Goal: Use online tool/utility: Utilize a website feature to perform a specific function

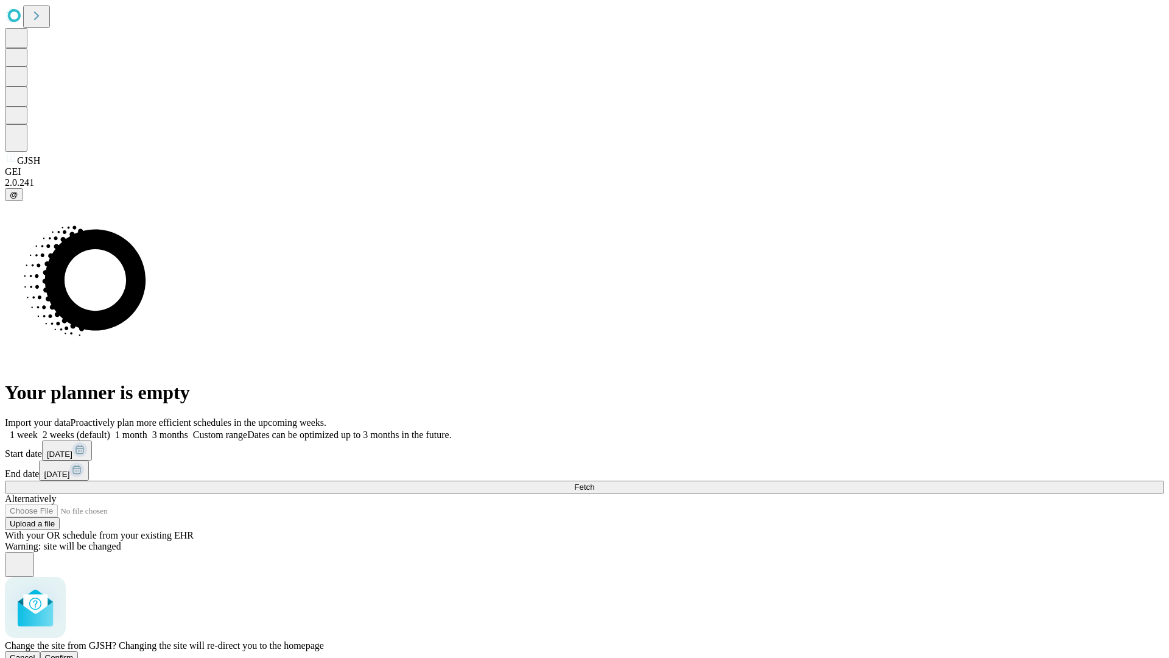
click at [74, 653] on span "Confirm" at bounding box center [59, 657] width 29 height 9
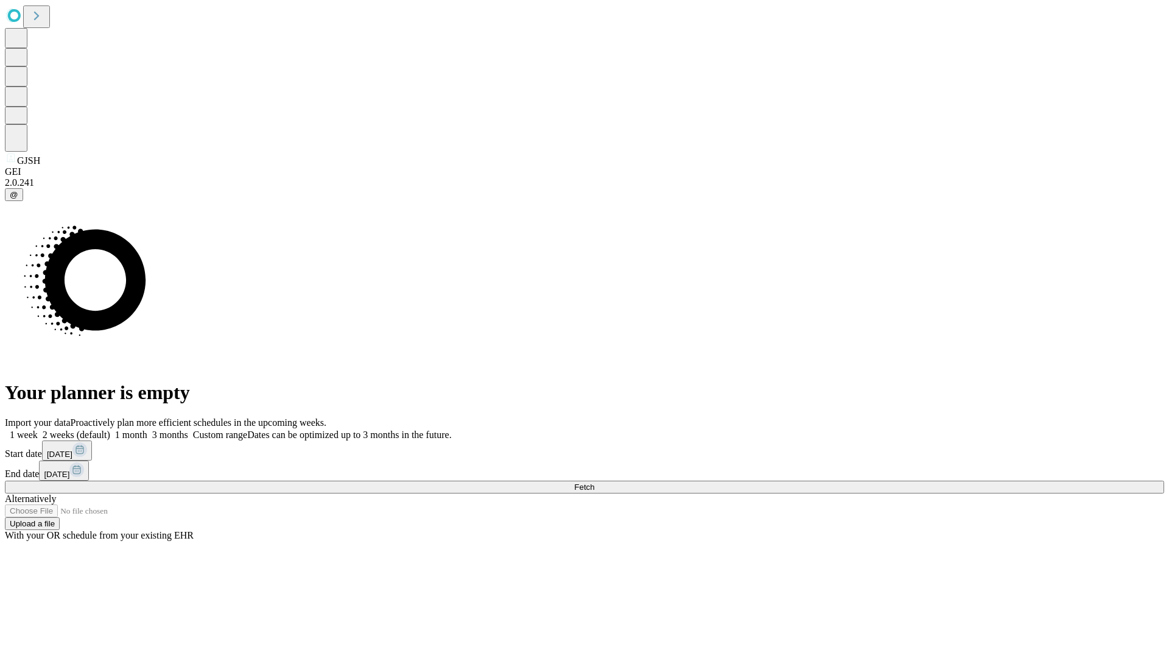
click at [110, 429] on label "2 weeks (default)" at bounding box center [74, 434] width 72 height 10
click at [594, 482] on span "Fetch" at bounding box center [584, 486] width 20 height 9
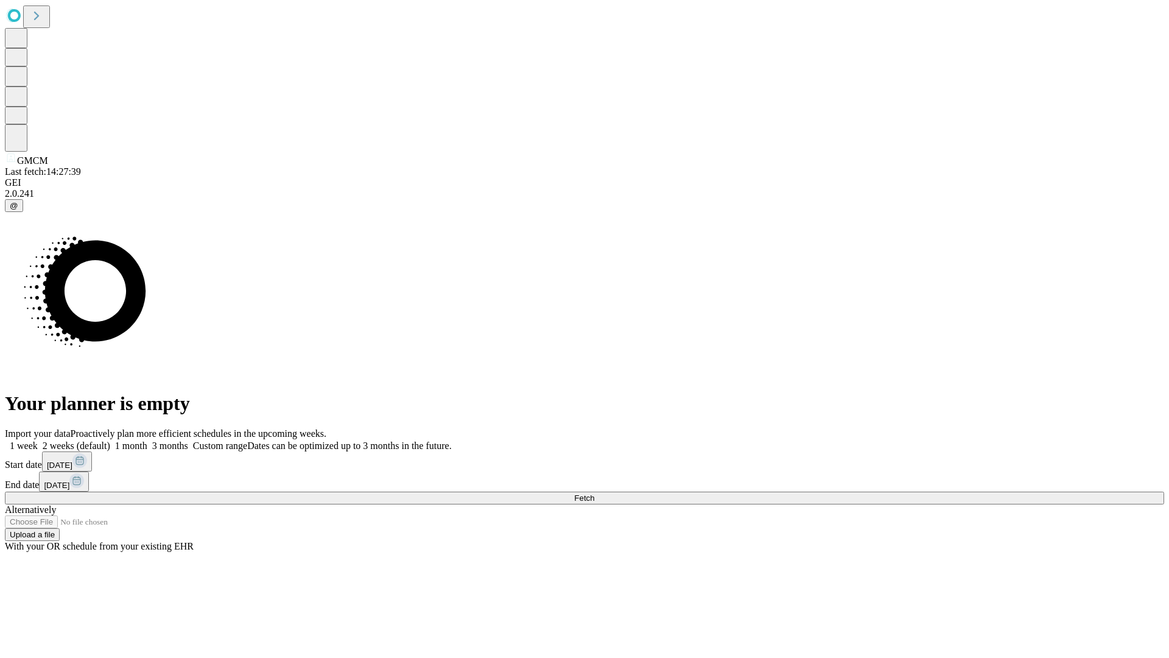
click at [110, 440] on label "2 weeks (default)" at bounding box center [74, 445] width 72 height 10
click at [594, 493] on span "Fetch" at bounding box center [584, 497] width 20 height 9
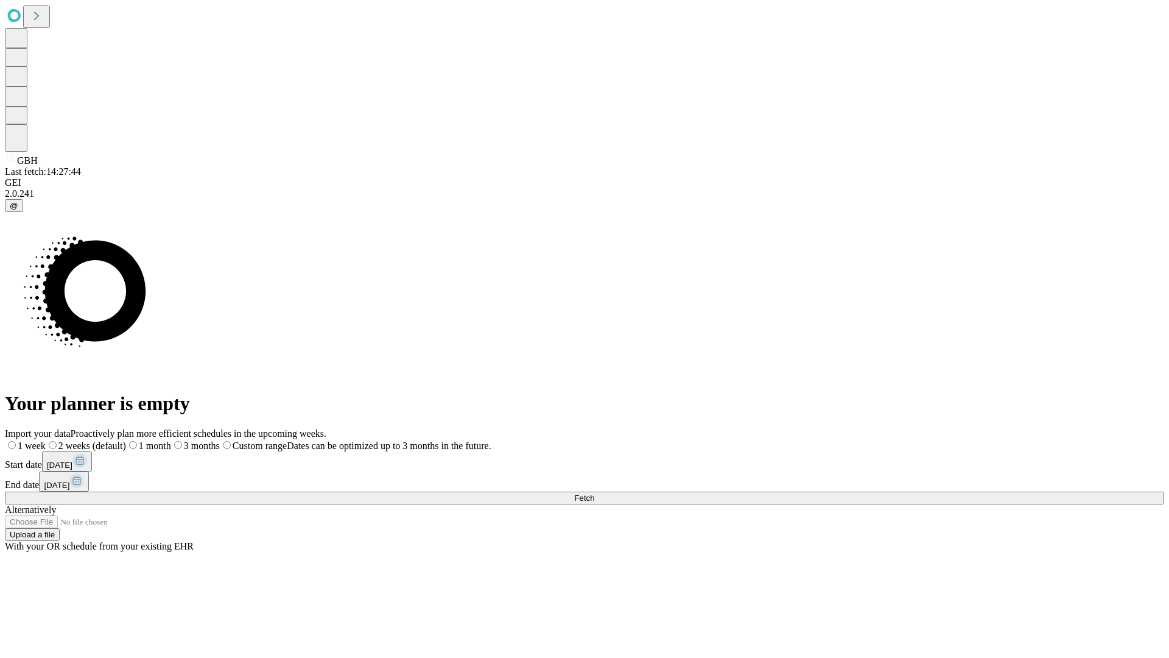
click at [126, 440] on label "2 weeks (default)" at bounding box center [86, 445] width 80 height 10
click at [594, 493] on span "Fetch" at bounding box center [584, 497] width 20 height 9
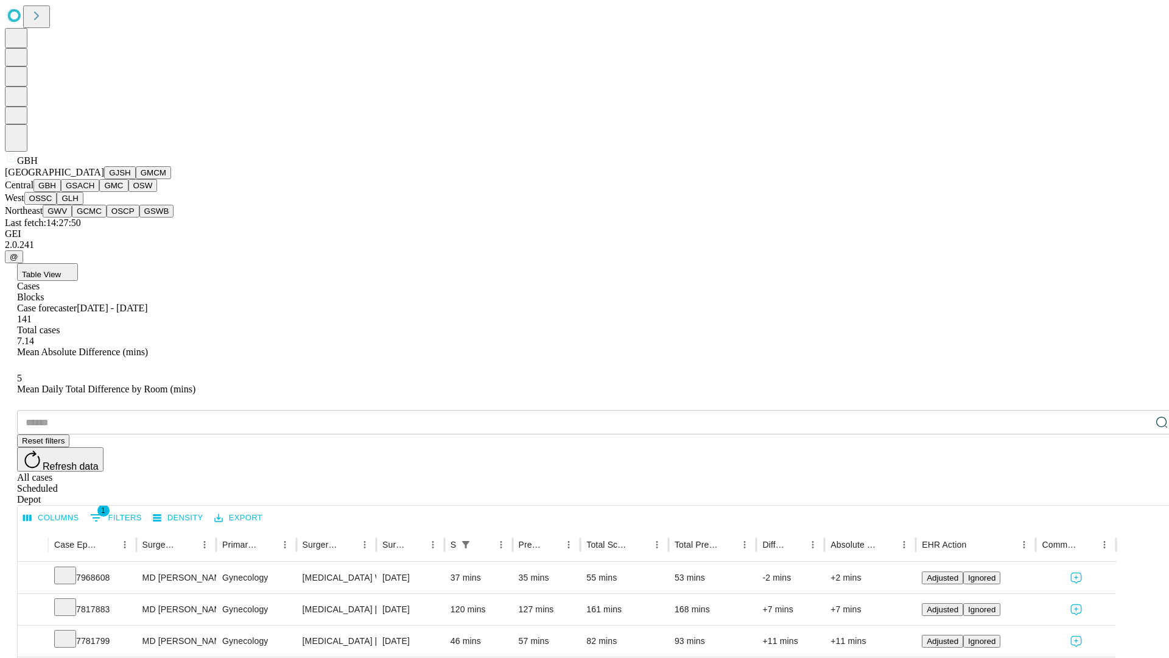
click at [94, 192] on button "GSACH" at bounding box center [80, 185] width 38 height 13
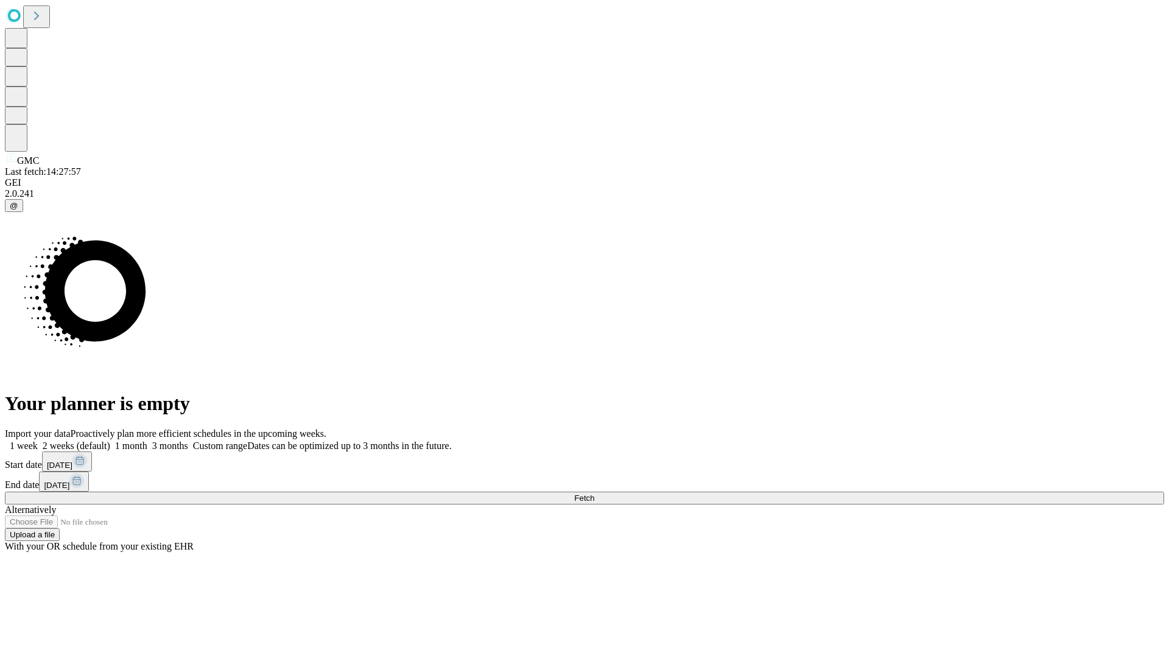
click at [594, 493] on span "Fetch" at bounding box center [584, 497] width 20 height 9
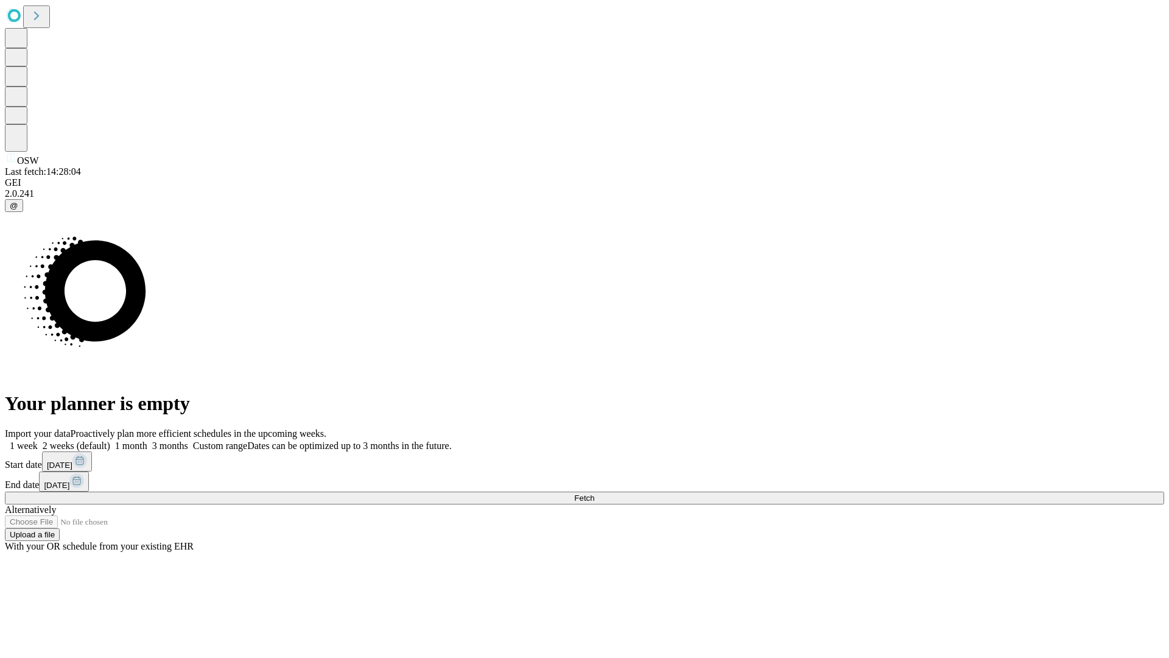
click at [110, 440] on label "2 weeks (default)" at bounding box center [74, 445] width 72 height 10
click at [594, 493] on span "Fetch" at bounding box center [584, 497] width 20 height 9
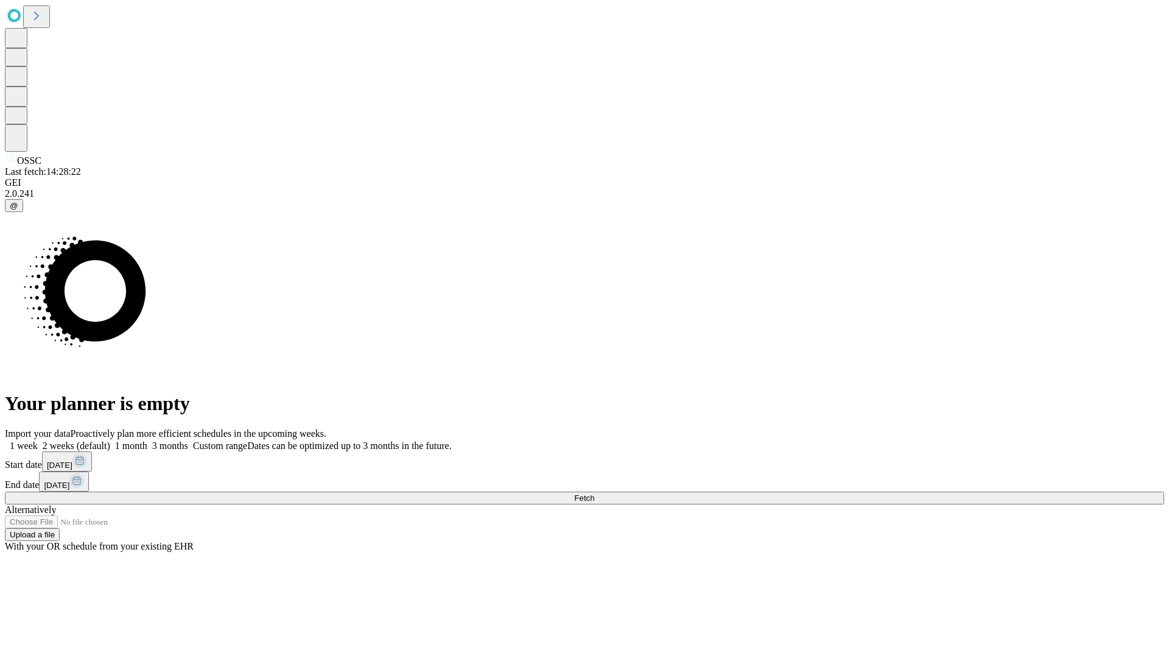
click at [110, 440] on label "2 weeks (default)" at bounding box center [74, 445] width 72 height 10
click at [594, 493] on span "Fetch" at bounding box center [584, 497] width 20 height 9
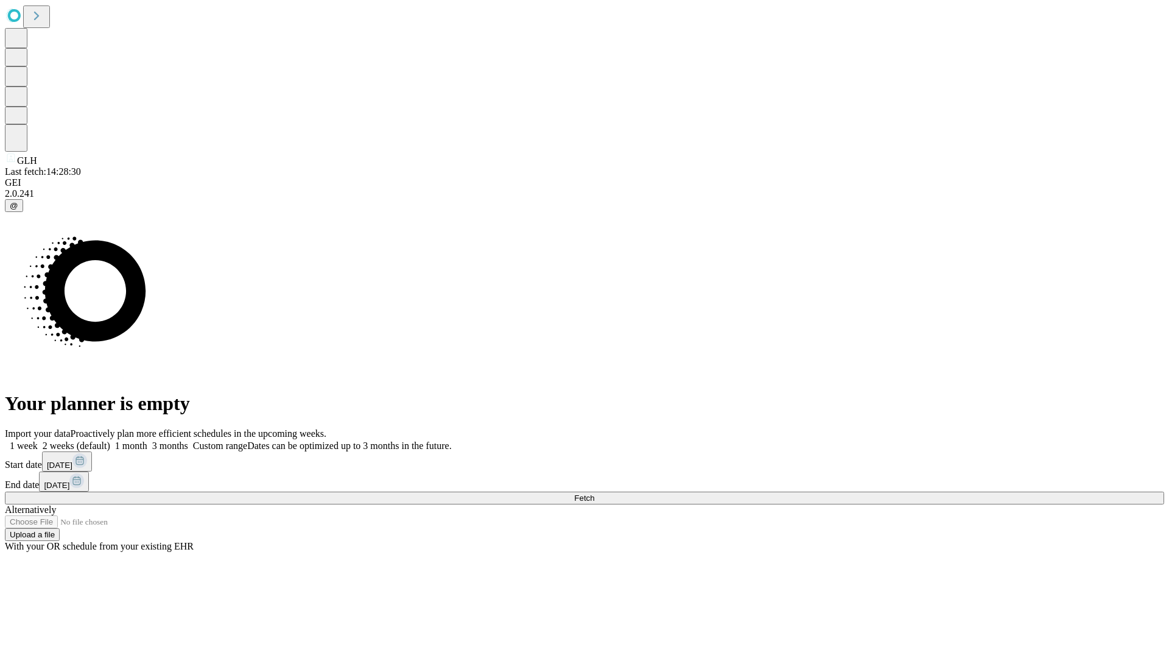
click at [110, 440] on label "2 weeks (default)" at bounding box center [74, 445] width 72 height 10
click at [594, 493] on span "Fetch" at bounding box center [584, 497] width 20 height 9
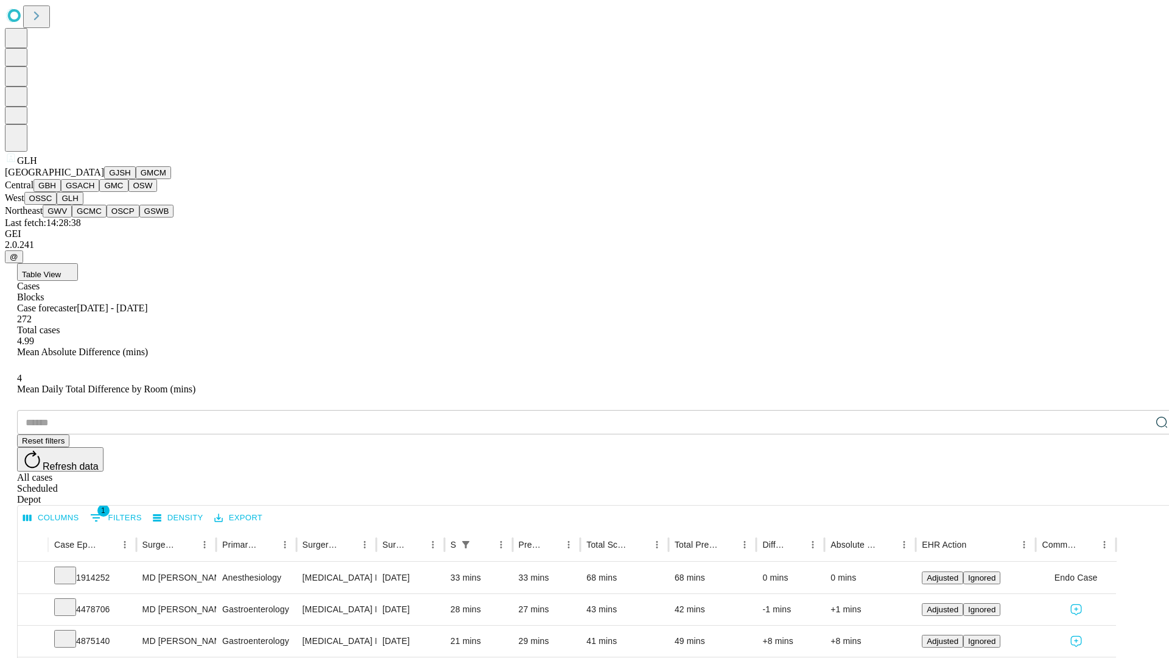
click at [72, 217] on button "GWV" at bounding box center [57, 211] width 29 height 13
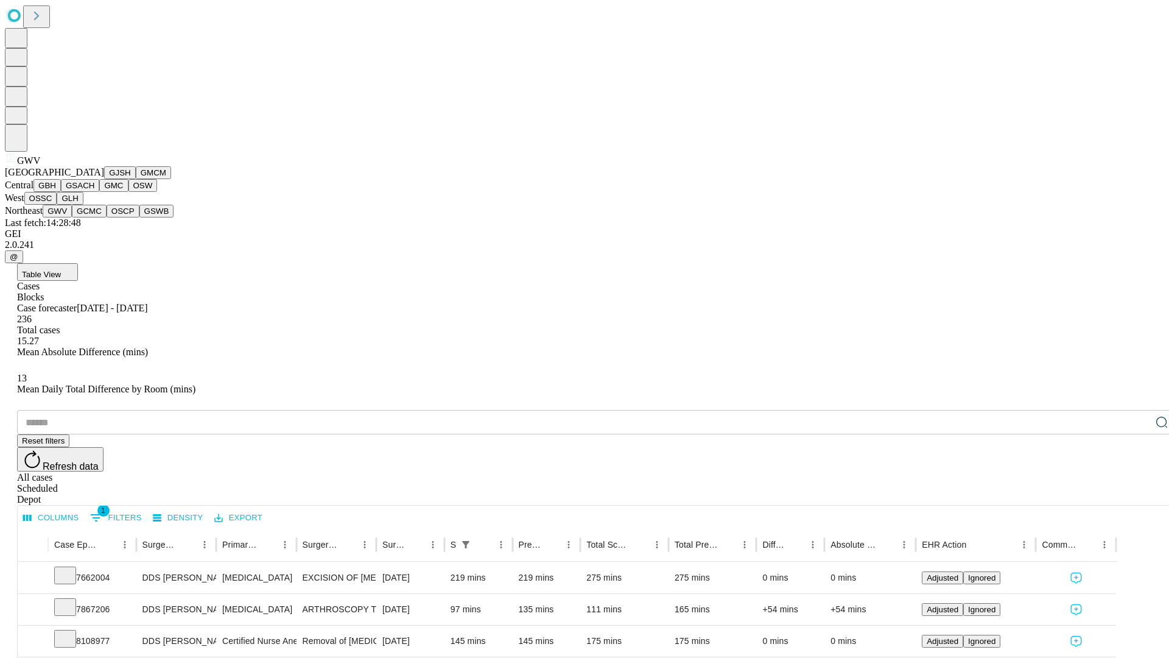
click at [94, 217] on button "GCMC" at bounding box center [89, 211] width 35 height 13
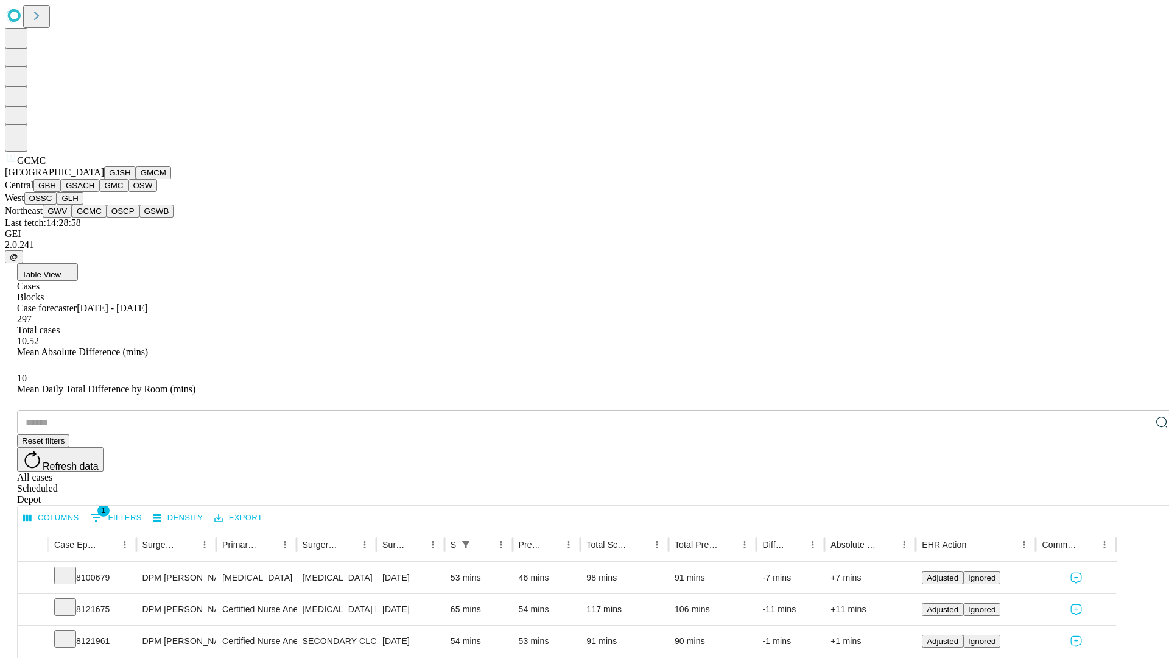
click at [107, 217] on button "OSCP" at bounding box center [123, 211] width 33 height 13
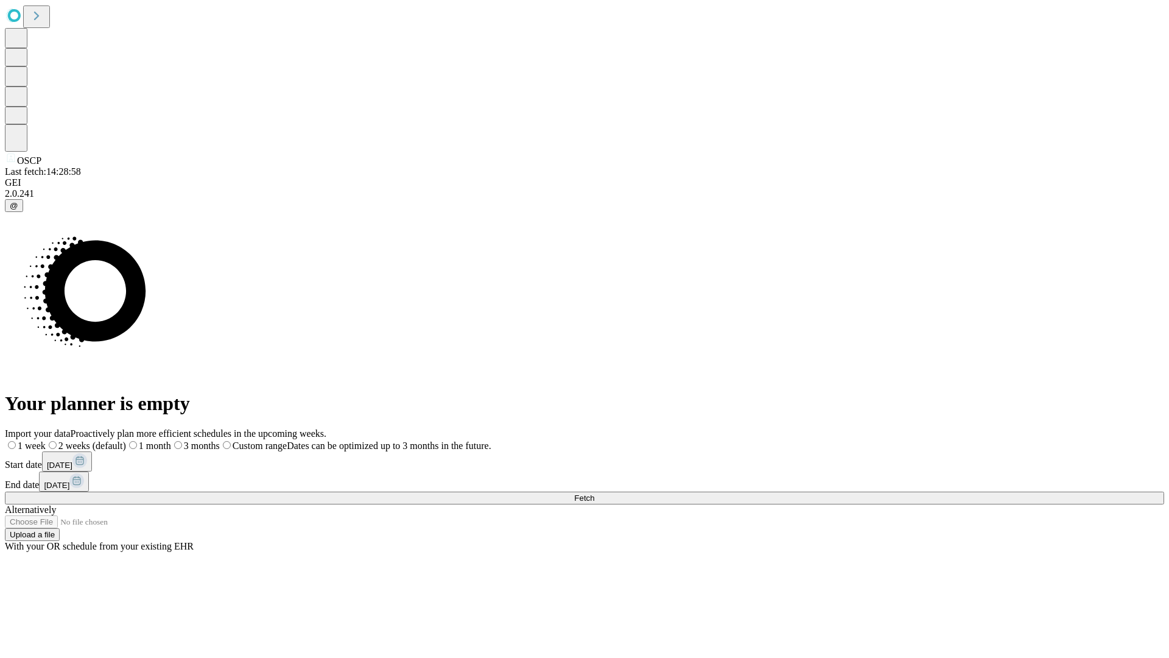
click at [126, 440] on label "2 weeks (default)" at bounding box center [86, 445] width 80 height 10
click at [594, 493] on span "Fetch" at bounding box center [584, 497] width 20 height 9
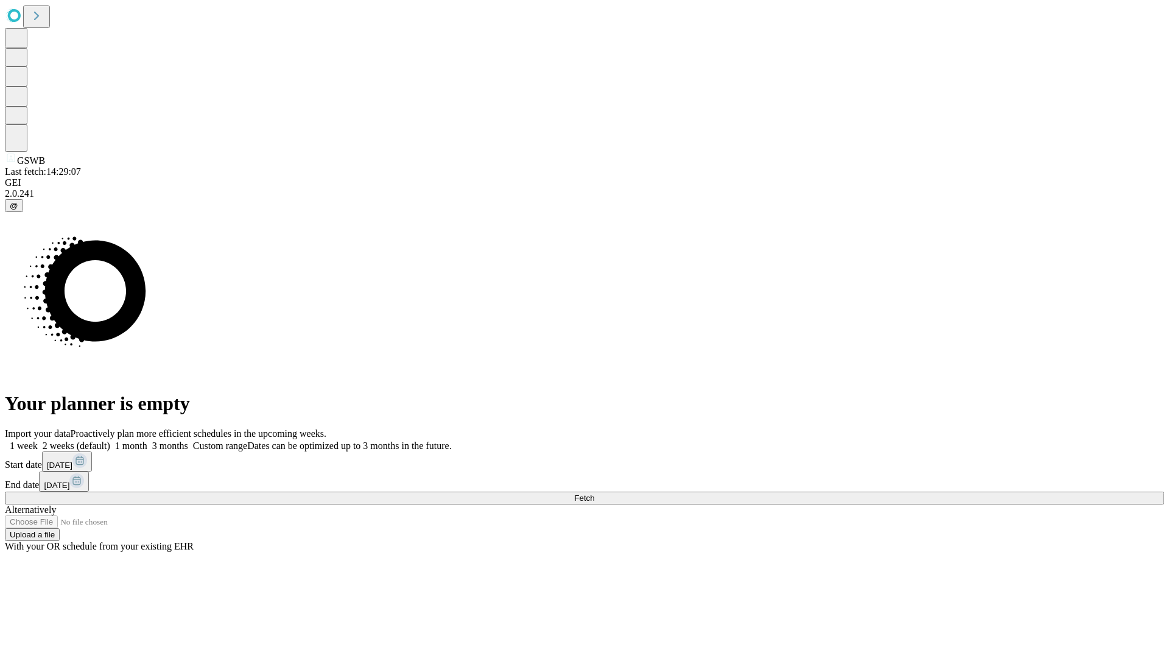
click at [594, 493] on span "Fetch" at bounding box center [584, 497] width 20 height 9
